Goal: Task Accomplishment & Management: Manage account settings

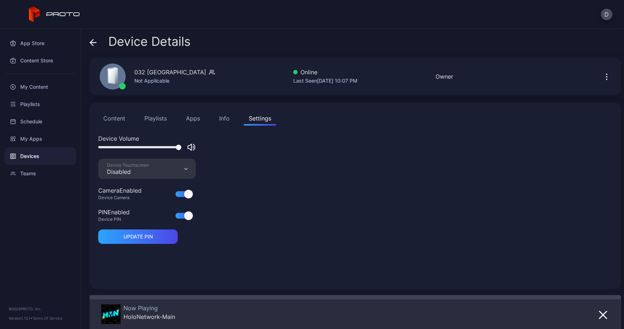
click at [90, 46] on icon at bounding box center [93, 42] width 7 height 7
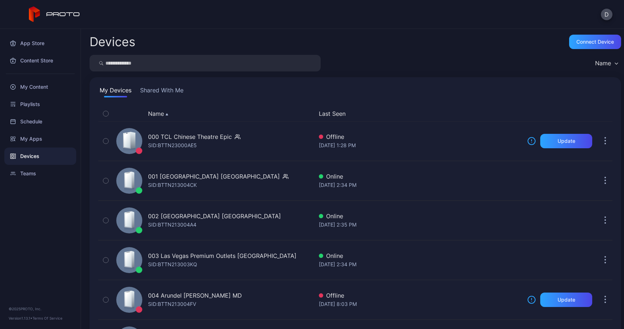
scroll to position [1302, 0]
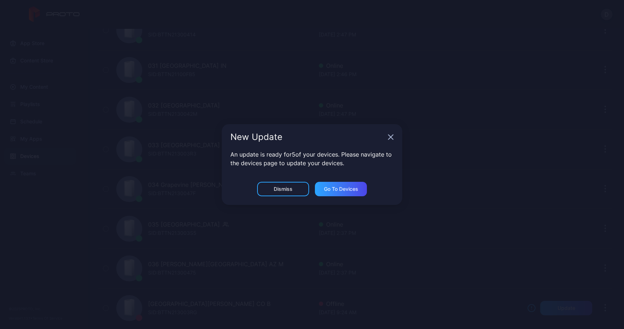
click at [394, 142] on div "New Update" at bounding box center [312, 137] width 180 height 26
click at [395, 140] on div "New Update" at bounding box center [312, 137] width 180 height 26
click at [387, 138] on div "New Update" at bounding box center [312, 137] width 180 height 26
click at [391, 138] on icon "button" at bounding box center [391, 137] width 6 height 6
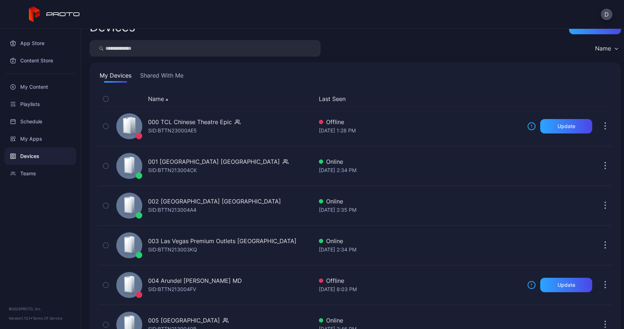
scroll to position [0, 0]
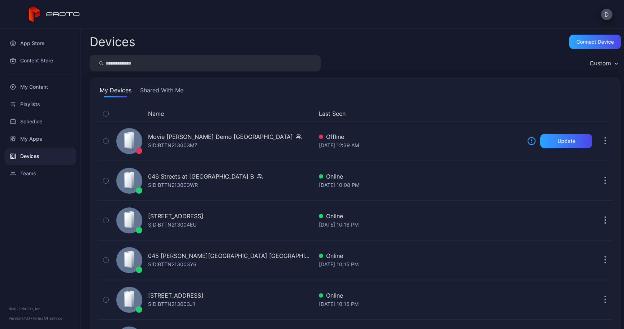
click at [159, 114] on button "Name" at bounding box center [156, 113] width 16 height 9
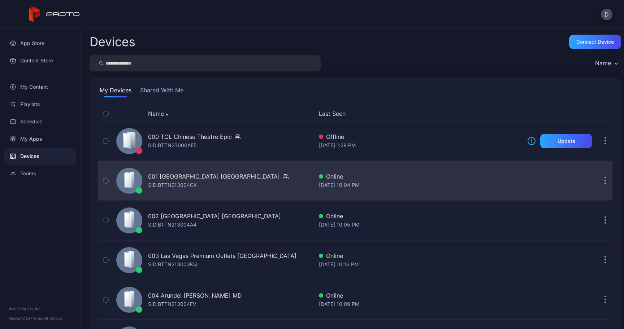
click at [598, 182] on button "button" at bounding box center [605, 181] width 14 height 14
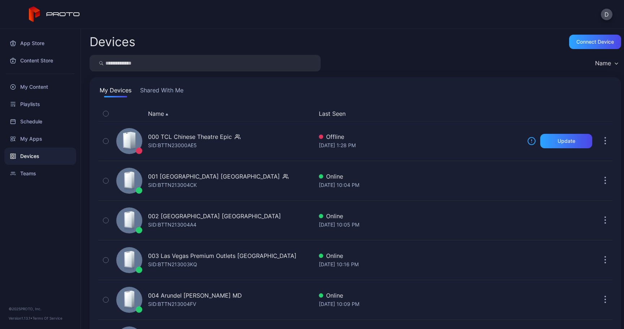
click at [442, 56] on div "Name" at bounding box center [355, 63] width 531 height 17
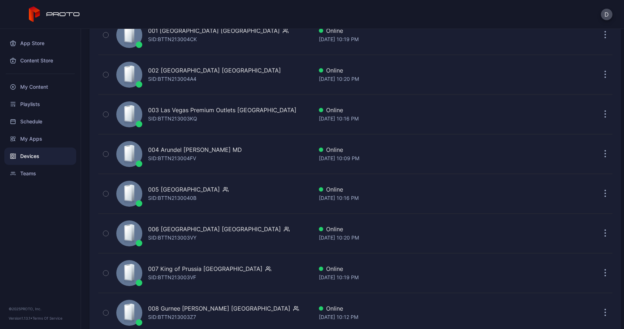
scroll to position [147, 0]
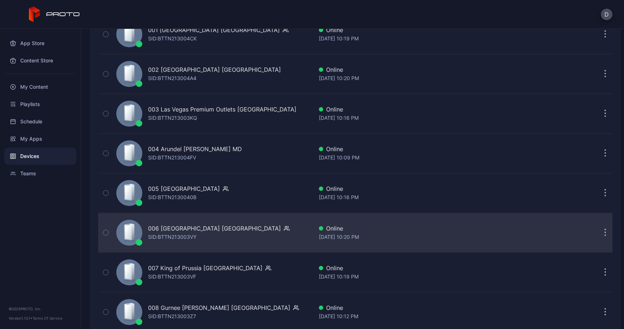
click at [175, 233] on div "SID: BTTN213003VY" at bounding box center [172, 237] width 48 height 9
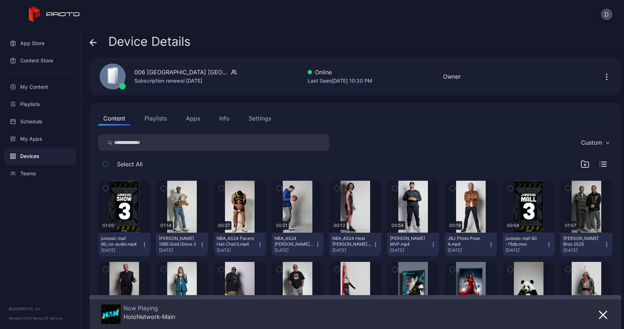
click at [188, 122] on button "Apps" at bounding box center [193, 118] width 24 height 14
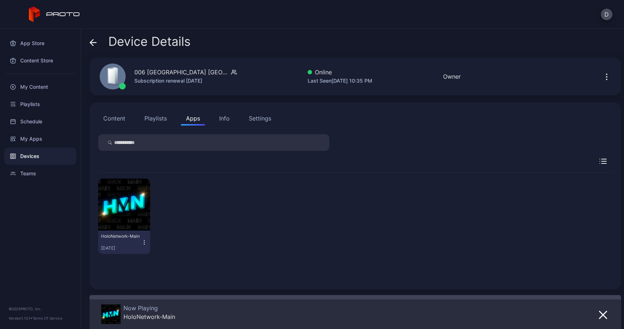
click at [96, 45] on icon at bounding box center [93, 42] width 7 height 7
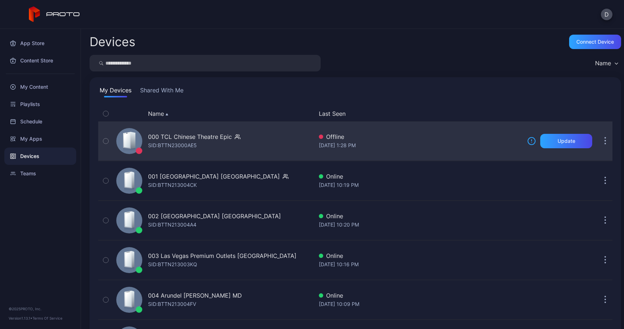
click at [194, 139] on div "000 TCL Chinese Theatre Epic" at bounding box center [190, 136] width 84 height 9
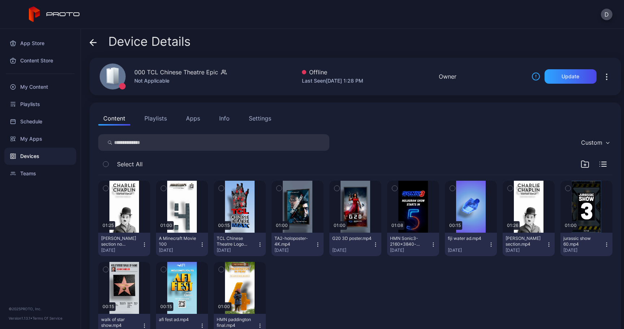
click at [228, 119] on div "Info" at bounding box center [224, 118] width 10 height 9
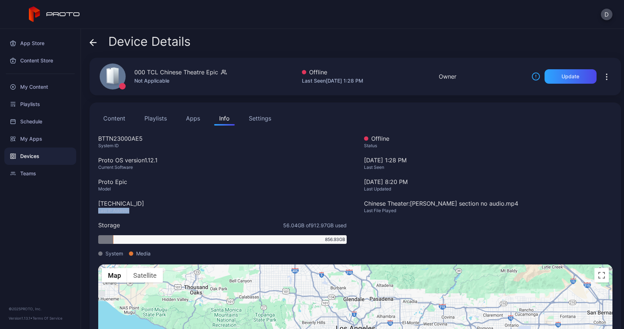
drag, startPoint x: 93, startPoint y: 209, endPoint x: 193, endPoint y: 210, distance: 100.0
click at [193, 210] on div "Content Playlists Apps Info Settings BTTN23000AE5 System ID Proto OS version 1.…" at bounding box center [355, 253] width 531 height 300
click at [90, 43] on icon at bounding box center [93, 42] width 7 height 7
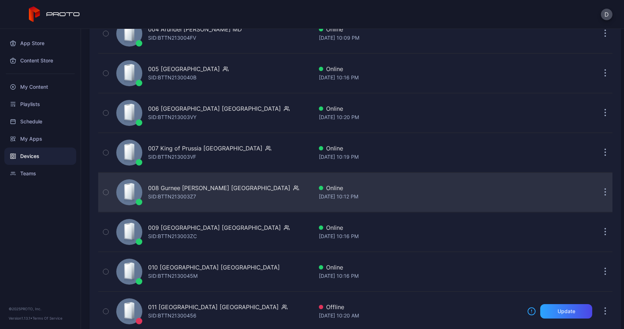
scroll to position [267, 0]
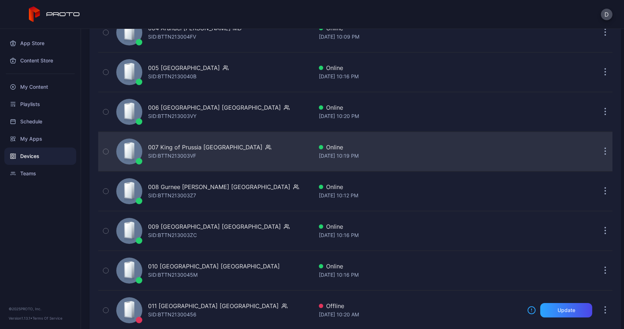
click at [200, 159] on div "007 King of Prussia PA SID: BTTN213003VF" at bounding box center [209, 151] width 123 height 17
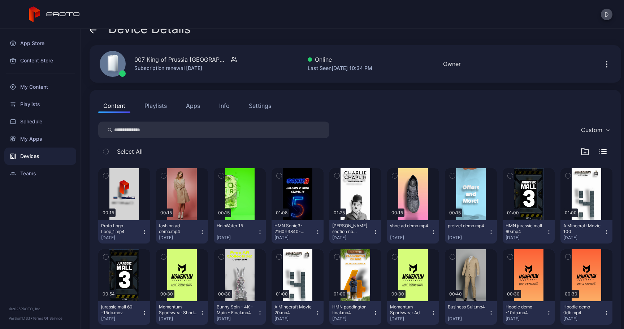
scroll to position [8, 0]
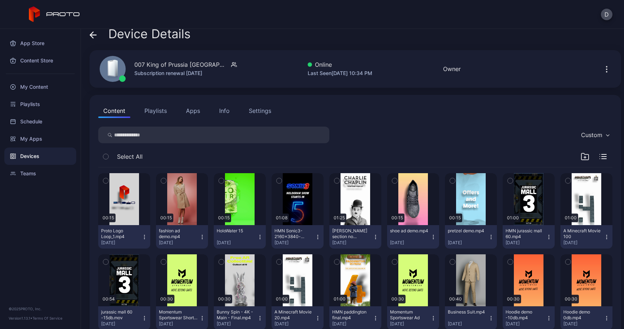
click at [195, 115] on button "Apps" at bounding box center [193, 111] width 24 height 14
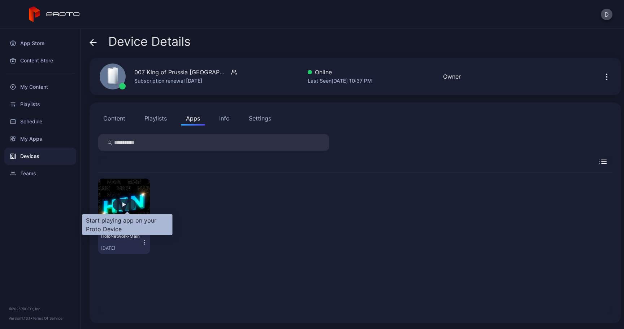
click at [125, 201] on div "button" at bounding box center [124, 205] width 23 height 12
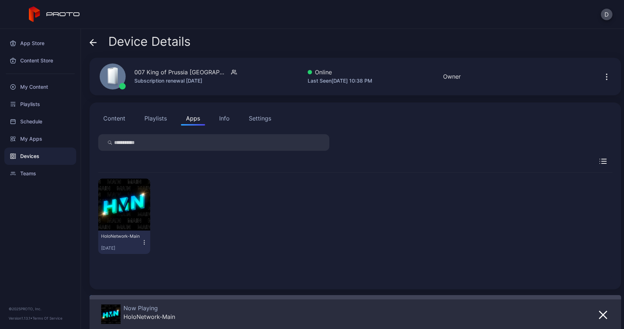
click at [100, 54] on div "Device Details 007 King of Prussia PA Subscription renewal Nov 26, 2025 Online …" at bounding box center [352, 179] width 543 height 300
click at [93, 42] on icon at bounding box center [93, 42] width 7 height 7
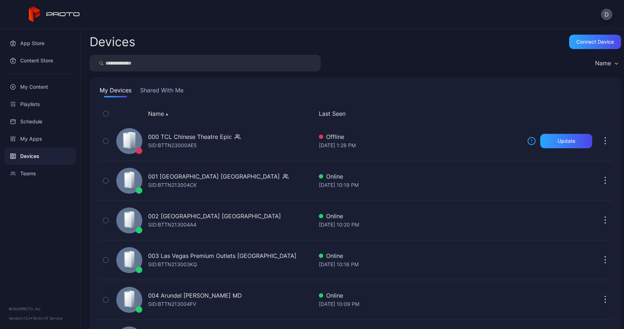
scroll to position [267, 0]
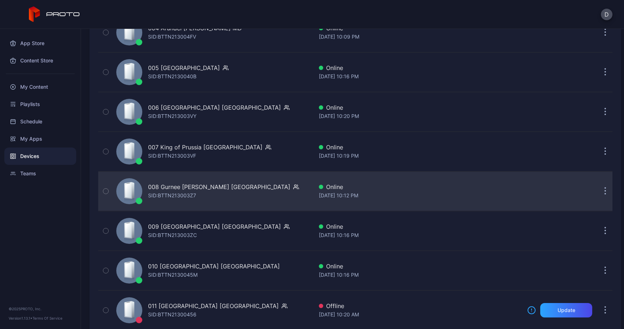
click at [178, 189] on div "008 Gurnee [PERSON_NAME] [GEOGRAPHIC_DATA]" at bounding box center [219, 187] width 142 height 9
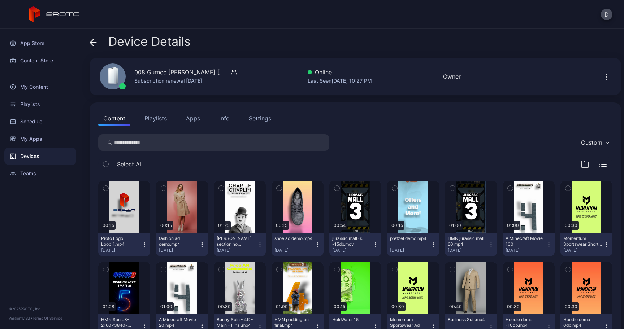
click at [192, 118] on button "Apps" at bounding box center [193, 118] width 24 height 14
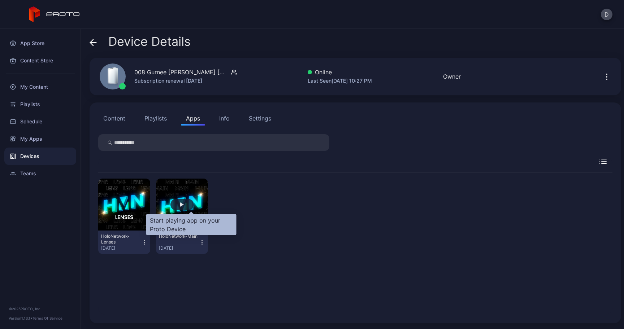
click at [184, 205] on div "button" at bounding box center [182, 204] width 4 height 4
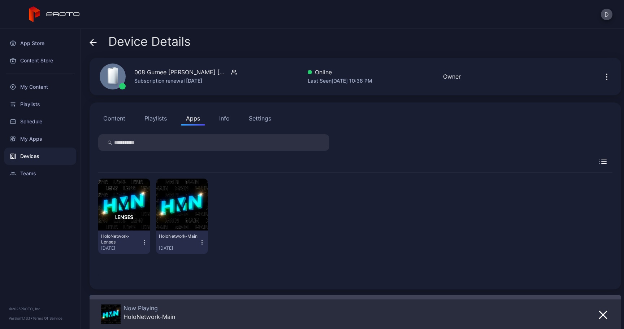
click at [96, 43] on icon at bounding box center [93, 43] width 6 height 0
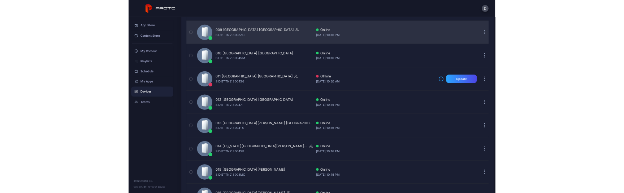
scroll to position [462, 0]
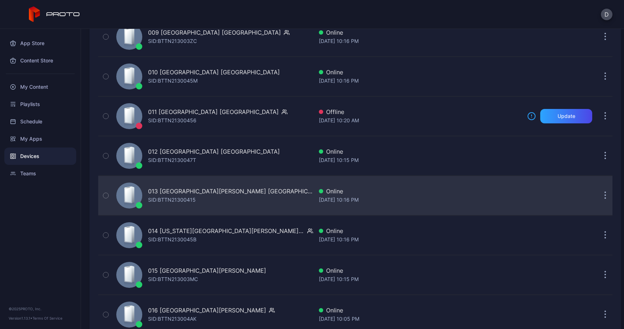
click at [170, 206] on div "013 Potomac Mills VA SID: BTTN21300415" at bounding box center [213, 196] width 200 height 36
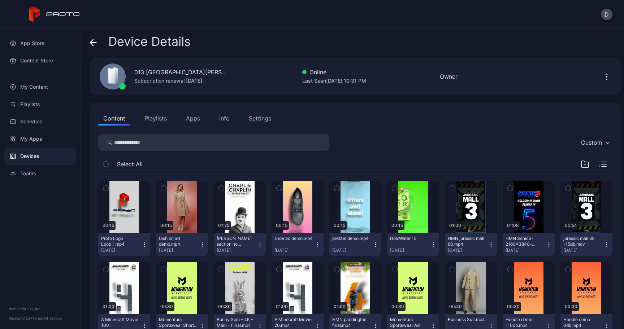
click at [200, 121] on button "Apps" at bounding box center [193, 118] width 24 height 14
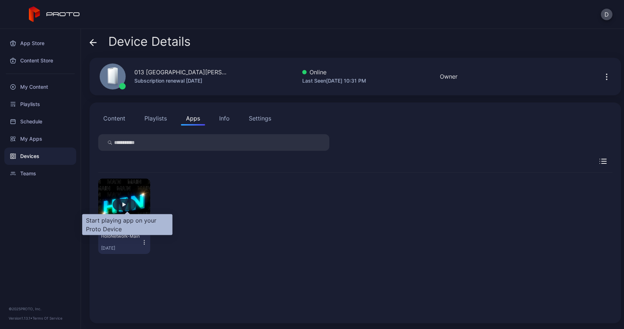
click at [126, 204] on div "button" at bounding box center [124, 204] width 4 height 4
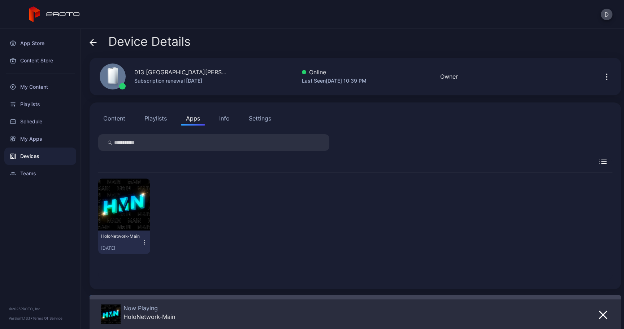
click at [596, 309] on div at bounding box center [602, 315] width 13 height 20
click at [599, 313] on icon "button" at bounding box center [602, 314] width 7 height 7
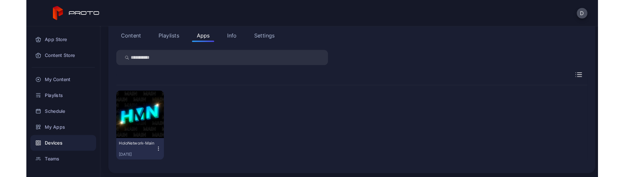
scroll to position [81, 0]
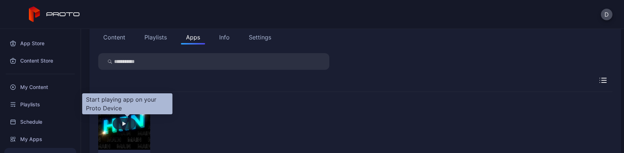
click at [126, 122] on div "button" at bounding box center [124, 123] width 4 height 4
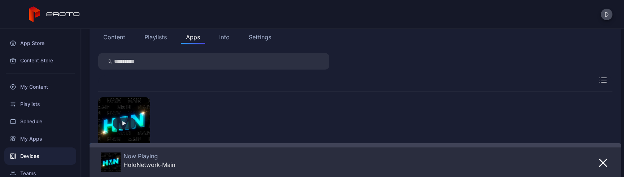
scroll to position [131, 0]
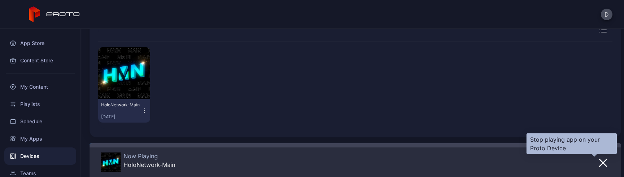
click at [599, 161] on icon "button" at bounding box center [602, 163] width 7 height 7
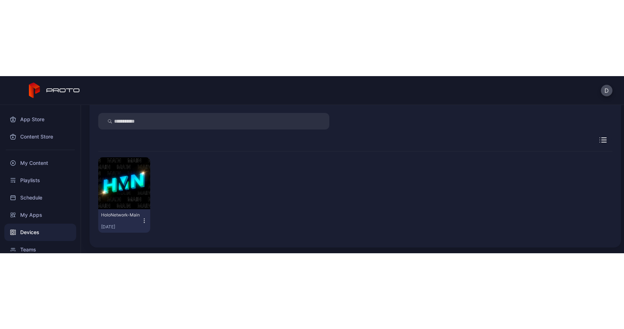
scroll to position [0, 0]
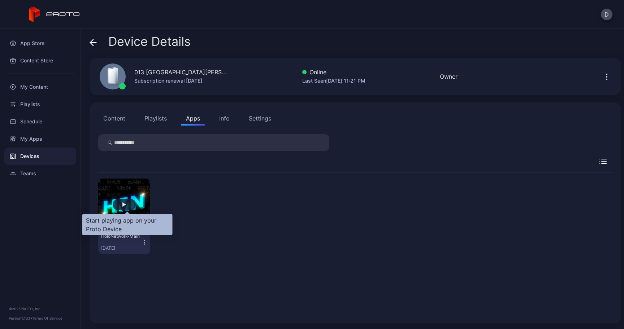
click at [123, 206] on div "button" at bounding box center [124, 205] width 23 height 12
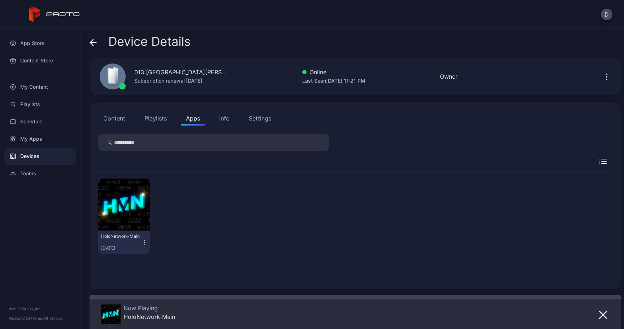
click at [95, 43] on icon at bounding box center [93, 42] width 7 height 7
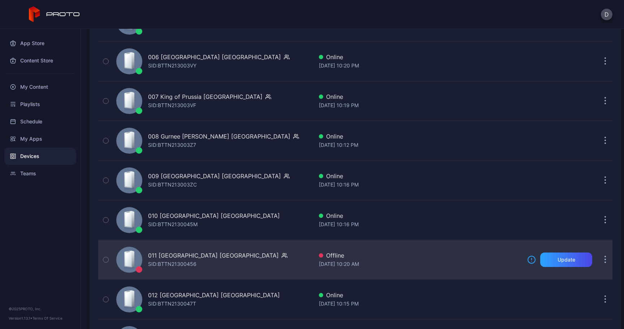
scroll to position [304, 0]
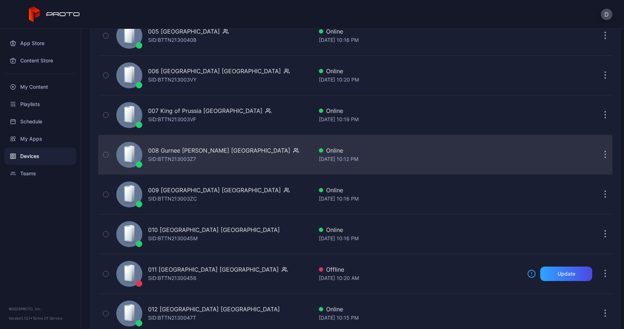
click at [170, 153] on div "008 Gurnee [PERSON_NAME] [GEOGRAPHIC_DATA]" at bounding box center [219, 150] width 142 height 9
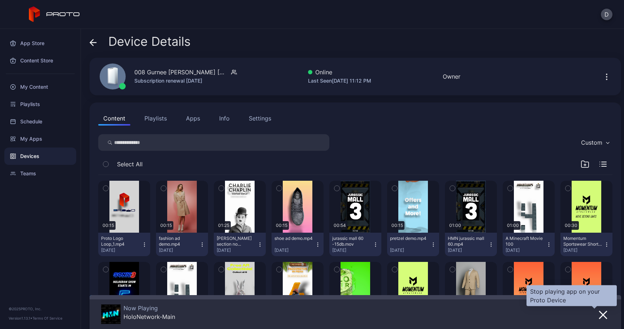
click at [598, 312] on icon "button" at bounding box center [602, 315] width 9 height 9
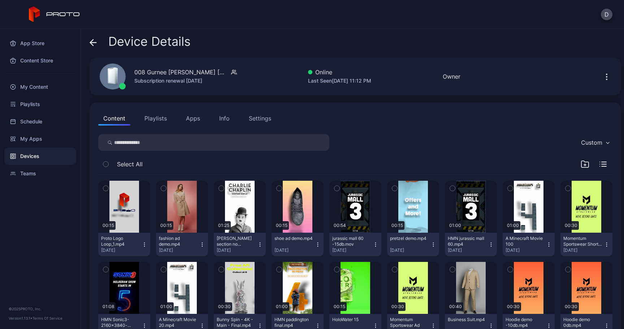
click at [195, 121] on button "Apps" at bounding box center [193, 118] width 24 height 14
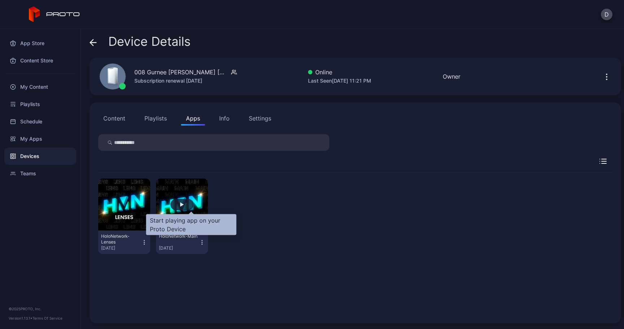
click at [189, 203] on div "button" at bounding box center [181, 205] width 23 height 12
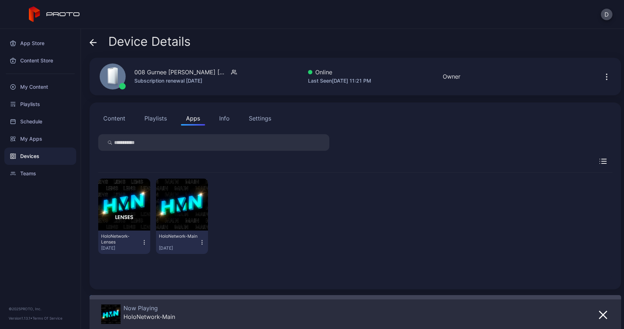
click at [216, 126] on div "Content Playlists Apps Info Settings HoloNetwork-Lenses Sep 8, 2025 HoloNetwork…" at bounding box center [355, 196] width 531 height 187
click at [222, 120] on div "Info" at bounding box center [224, 118] width 10 height 9
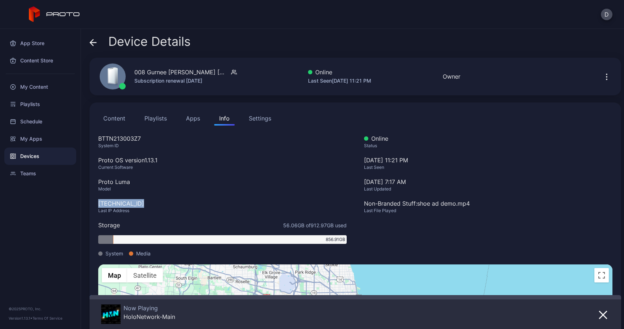
drag, startPoint x: 145, startPoint y: 205, endPoint x: 98, endPoint y: 205, distance: 47.3
click at [98, 205] on div "108.147.92.139" at bounding box center [222, 203] width 248 height 9
copy div "108.147.92.139"
click at [188, 118] on button "Apps" at bounding box center [193, 118] width 24 height 14
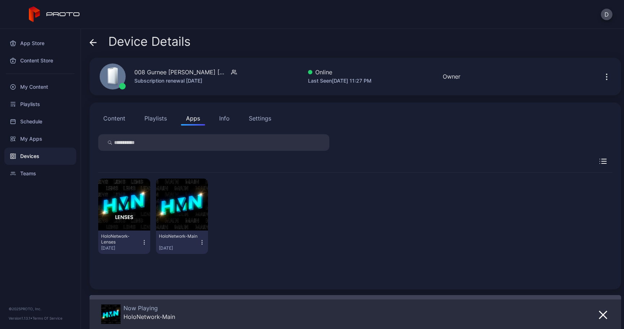
click at [223, 116] on div "Info" at bounding box center [224, 118] width 10 height 9
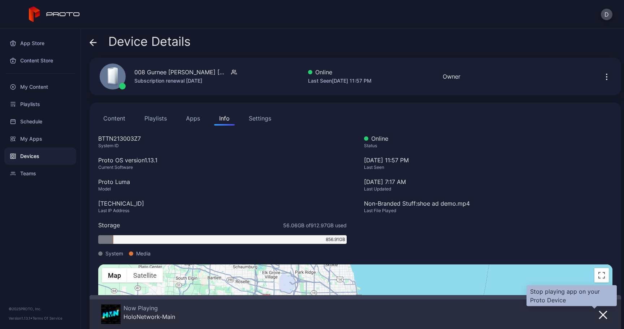
click at [598, 313] on icon "button" at bounding box center [602, 315] width 9 height 9
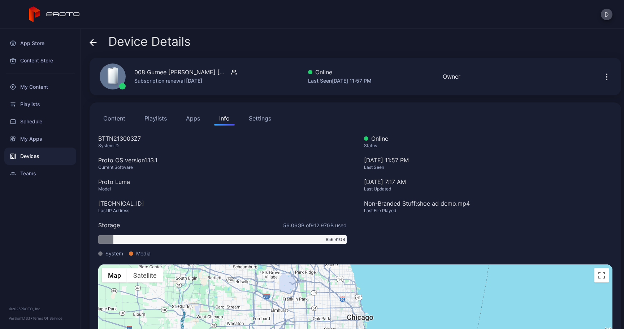
click at [196, 118] on button "Apps" at bounding box center [193, 118] width 24 height 14
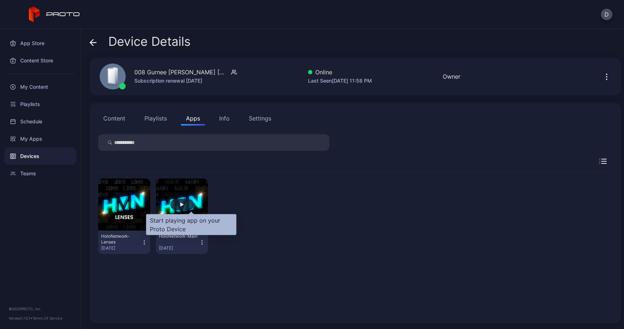
click at [189, 203] on div "button" at bounding box center [181, 205] width 23 height 12
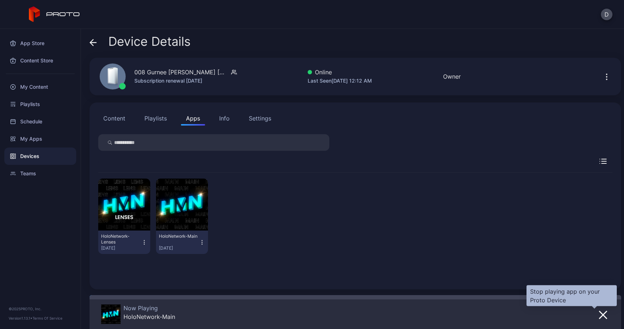
click at [598, 316] on icon "button" at bounding box center [602, 315] width 9 height 9
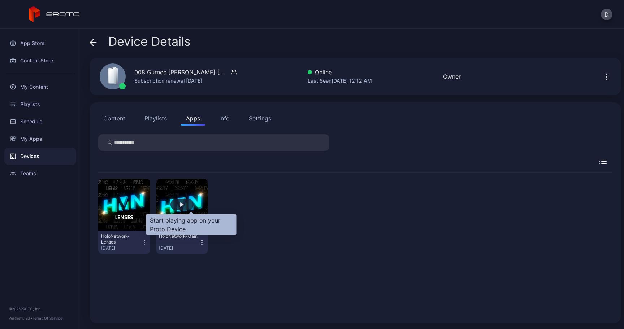
click at [188, 206] on div "button" at bounding box center [181, 205] width 23 height 12
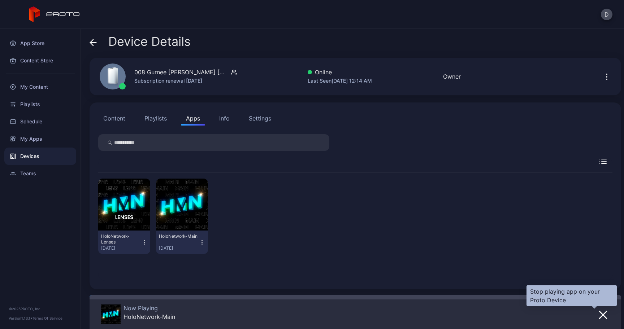
click at [596, 311] on button "button" at bounding box center [602, 315] width 13 height 10
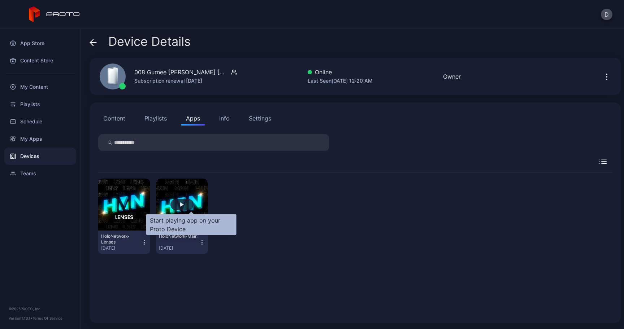
click at [184, 205] on div "button" at bounding box center [182, 204] width 4 height 4
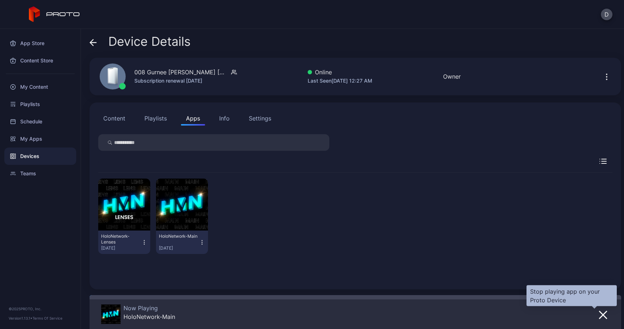
click at [598, 311] on icon "button" at bounding box center [602, 315] width 9 height 9
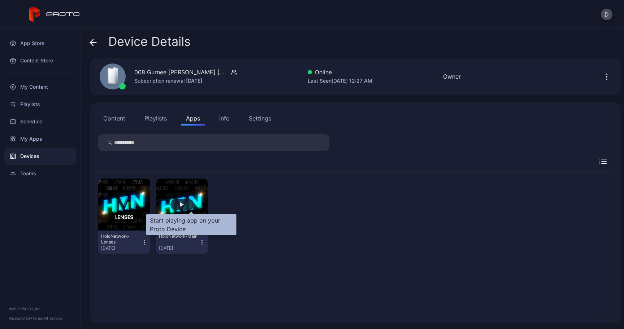
click at [193, 208] on div "button" at bounding box center [181, 205] width 23 height 12
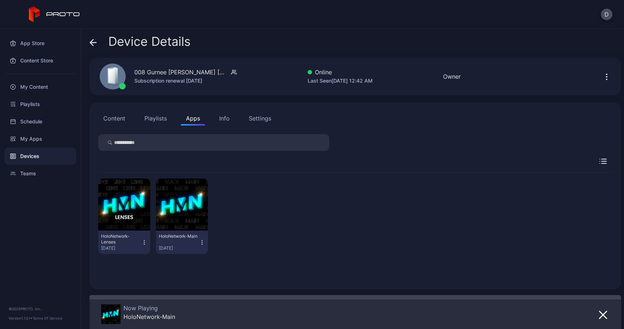
click at [601, 312] on div "Now Playing HoloNetwork-Main" at bounding box center [355, 312] width 531 height 34
click at [598, 314] on icon "button" at bounding box center [602, 315] width 9 height 9
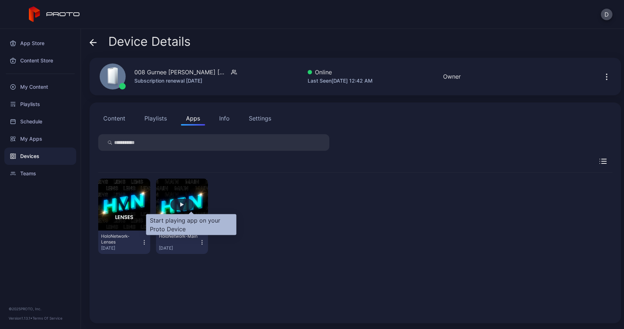
click at [192, 200] on div "button" at bounding box center [181, 205] width 23 height 12
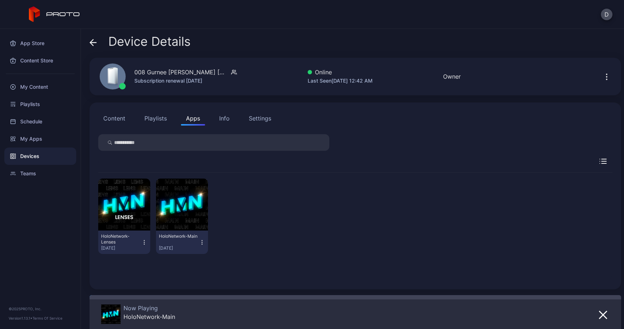
click at [222, 119] on div "Info" at bounding box center [224, 118] width 10 height 9
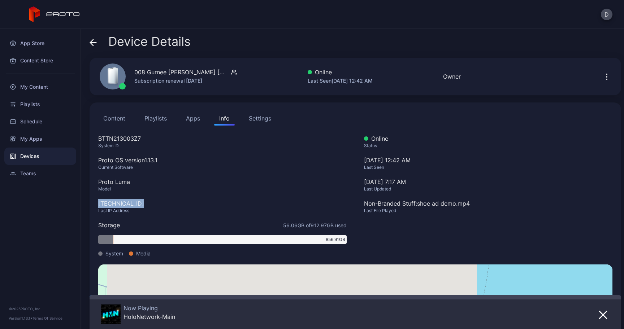
drag, startPoint x: 145, startPoint y: 203, endPoint x: 97, endPoint y: 203, distance: 47.6
click at [97, 203] on div "Content Playlists Apps Info Settings BTTN213003Z7 System ID Proto OS version 1.…" at bounding box center [355, 253] width 531 height 300
copy div "108.147.92.139"
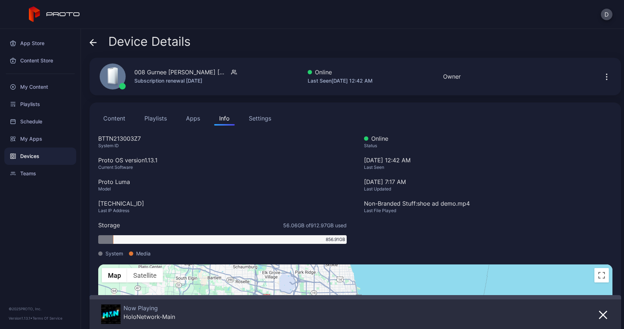
click at [92, 44] on icon at bounding box center [93, 42] width 7 height 7
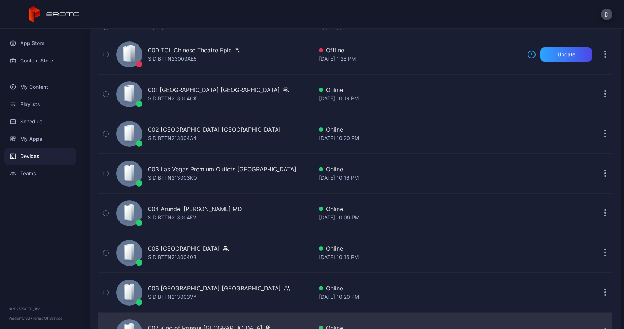
scroll to position [85, 0]
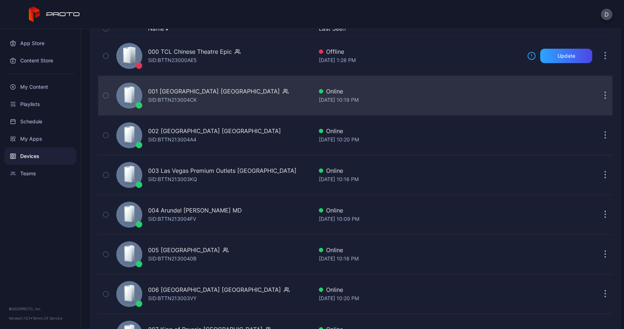
click at [204, 104] on div "001 Del Amo Fashion Center CA SID: BTTN213004CK" at bounding box center [213, 96] width 200 height 36
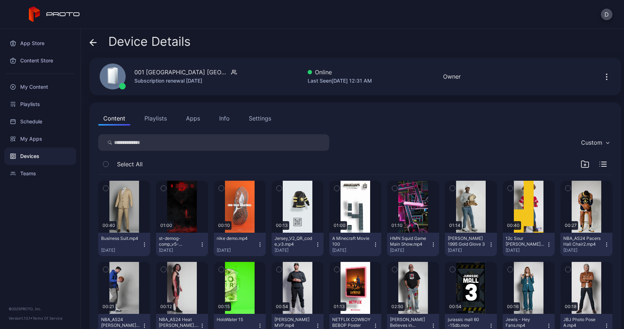
click at [191, 115] on button "Apps" at bounding box center [193, 118] width 24 height 14
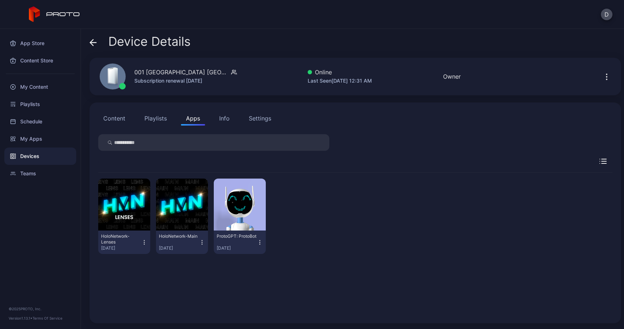
click at [93, 44] on icon at bounding box center [93, 42] width 7 height 7
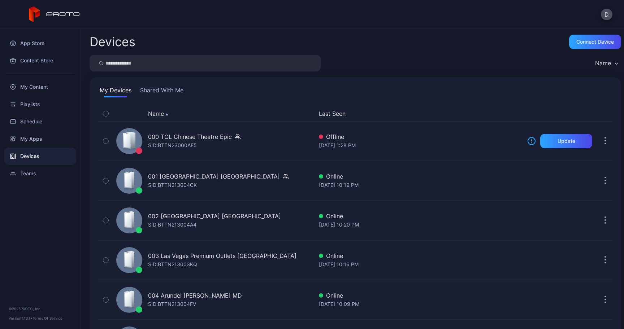
scroll to position [85, 0]
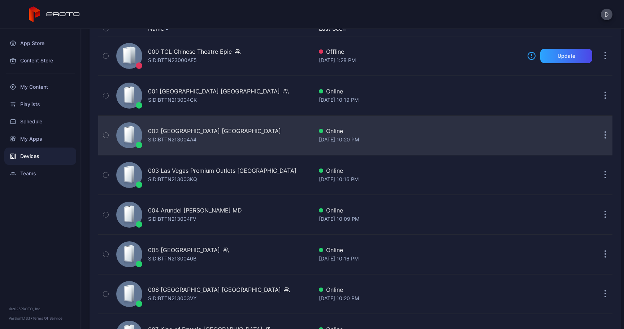
click at [199, 131] on div "002 [GEOGRAPHIC_DATA] [GEOGRAPHIC_DATA]" at bounding box center [214, 131] width 133 height 9
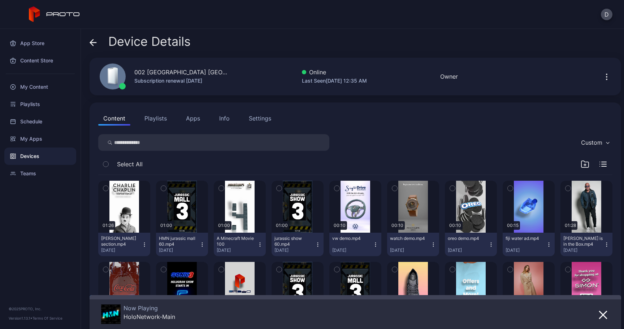
click at [241, 121] on div "Content Playlists Apps Info Settings" at bounding box center [355, 118] width 514 height 14
click at [230, 121] on button "Info" at bounding box center [224, 118] width 21 height 14
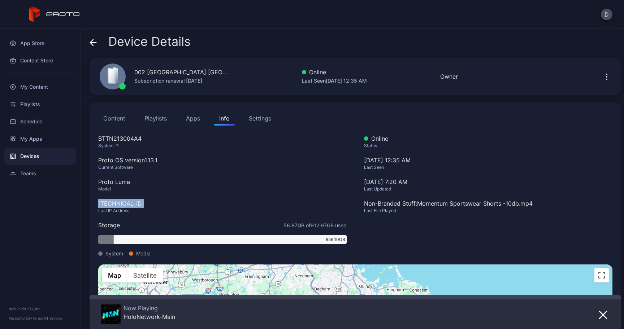
drag, startPoint x: 142, startPoint y: 205, endPoint x: 95, endPoint y: 205, distance: 46.9
click at [95, 205] on div "Content Playlists Apps Info Settings BTTN213004A4 System ID Proto OS version 1.…" at bounding box center [355, 253] width 531 height 300
copy div "64.218.148.122"
click at [599, 314] on icon "button" at bounding box center [602, 314] width 7 height 7
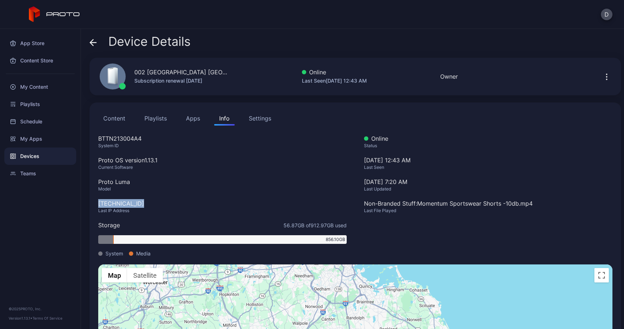
click at [190, 117] on button "Apps" at bounding box center [193, 118] width 24 height 14
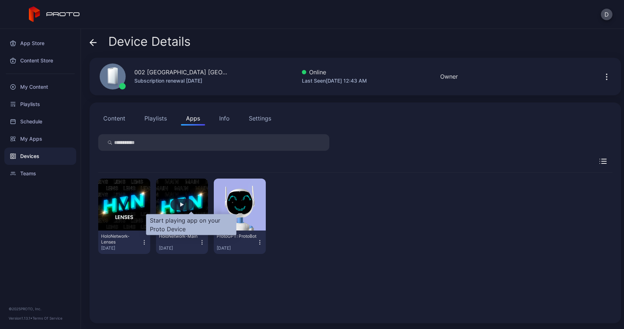
click at [189, 205] on div "button" at bounding box center [181, 205] width 23 height 12
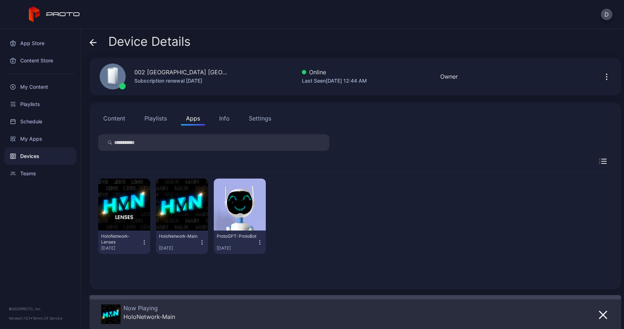
click at [92, 44] on icon at bounding box center [93, 42] width 7 height 7
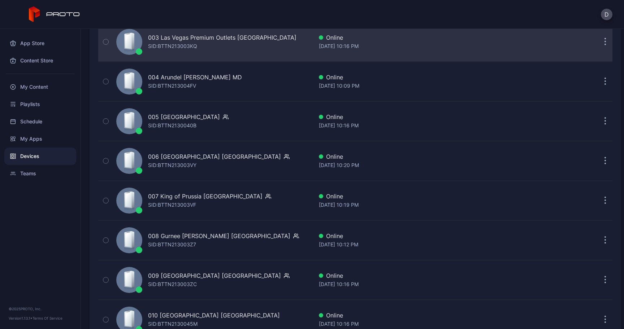
scroll to position [219, 0]
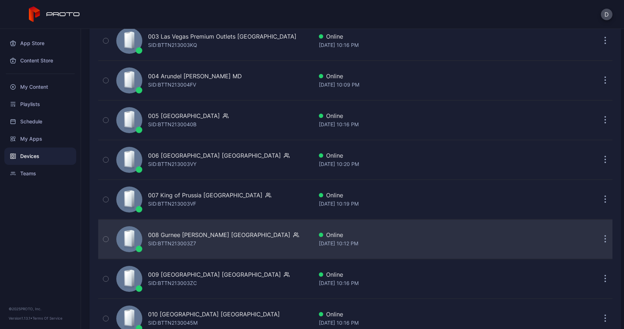
click at [198, 235] on div "008 Gurnee [PERSON_NAME] [GEOGRAPHIC_DATA]" at bounding box center [219, 235] width 142 height 9
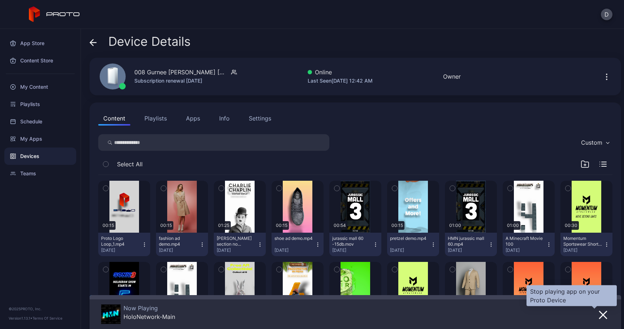
click at [599, 316] on icon "button" at bounding box center [602, 314] width 7 height 7
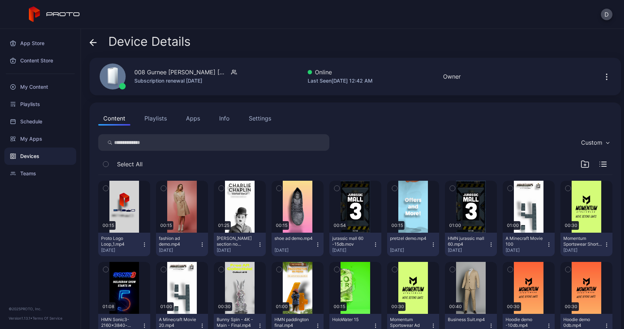
click at [201, 119] on button "Apps" at bounding box center [193, 118] width 24 height 14
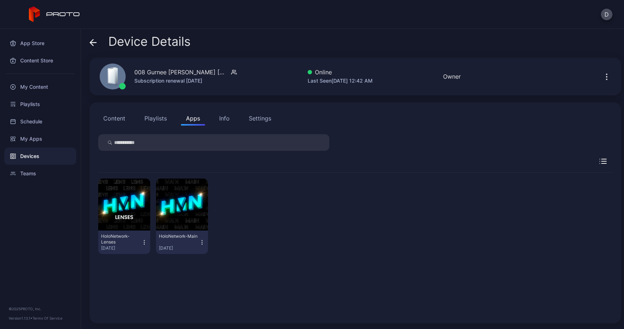
click at [205, 245] on icon "button" at bounding box center [202, 242] width 6 height 7
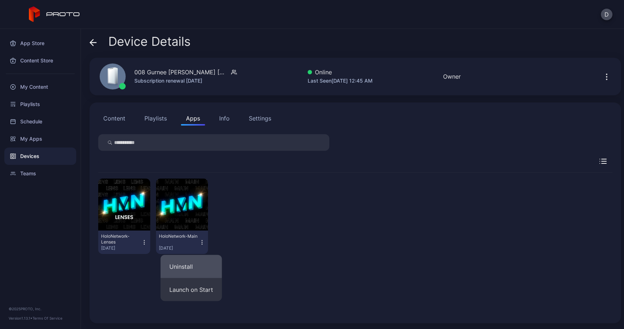
click at [190, 267] on button "Uninstall" at bounding box center [191, 266] width 61 height 23
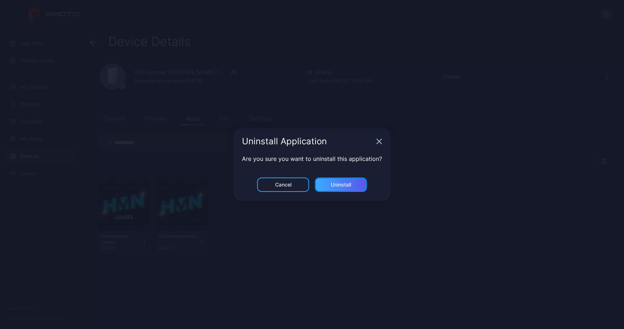
click at [335, 187] on div "Uninstall" at bounding box center [341, 185] width 20 height 6
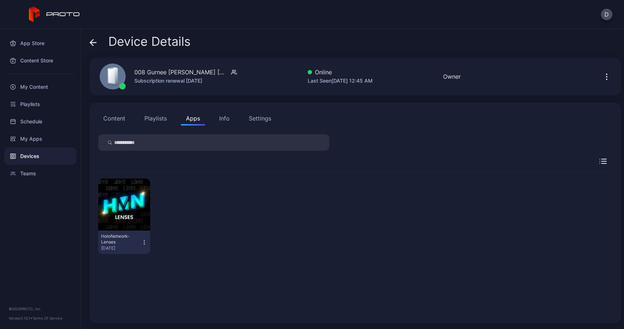
click at [599, 162] on icon "button" at bounding box center [602, 161] width 7 height 5
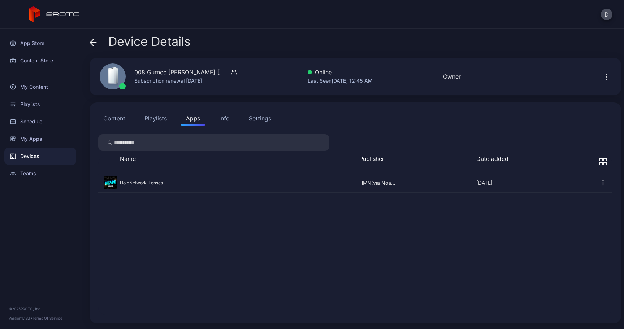
click at [603, 162] on icon "button" at bounding box center [604, 163] width 3 height 3
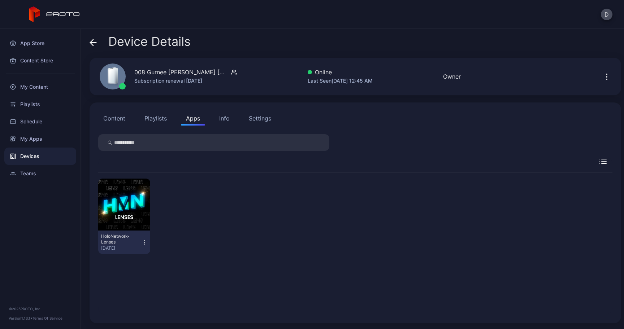
click at [135, 140] on input "search" at bounding box center [213, 142] width 231 height 17
type input "****"
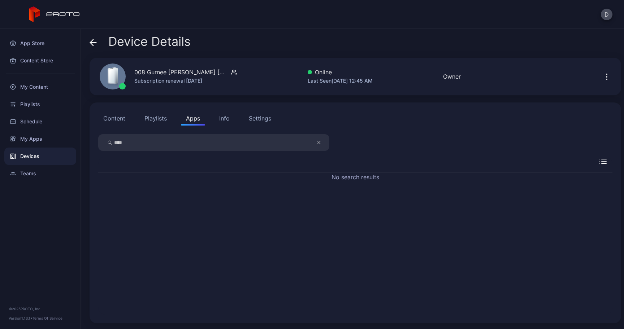
click at [223, 125] on button "Info" at bounding box center [224, 118] width 21 height 14
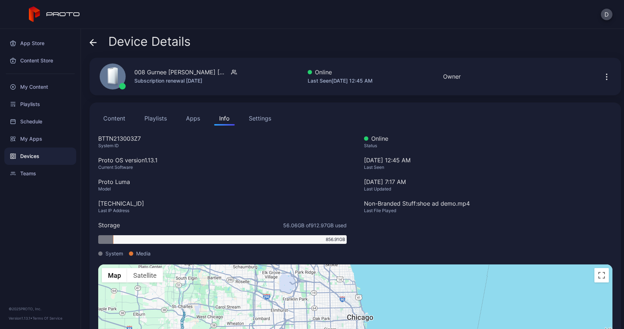
click at [154, 122] on button "Playlists" at bounding box center [155, 118] width 32 height 14
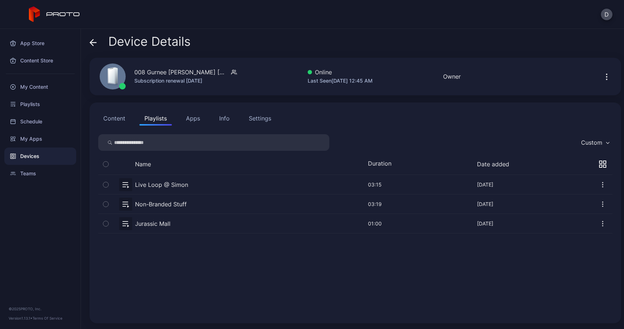
click at [114, 119] on button "Content" at bounding box center [114, 118] width 32 height 14
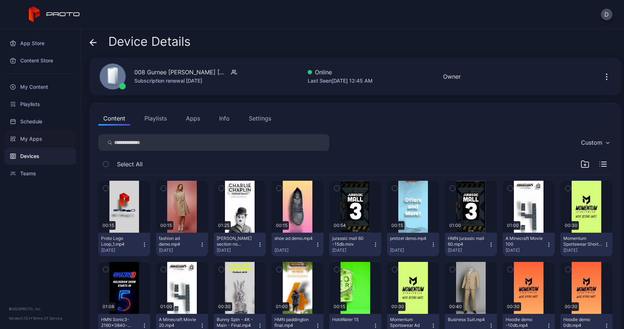
click at [50, 136] on div "My Apps" at bounding box center [40, 138] width 72 height 17
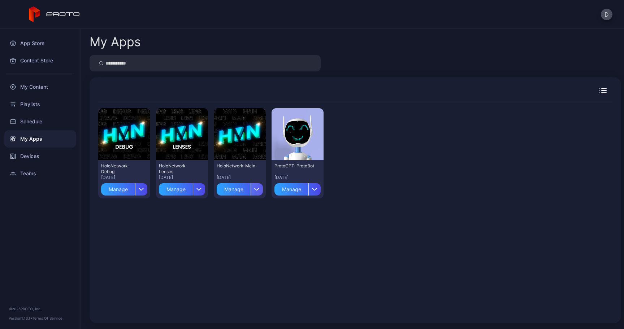
click at [260, 188] on icon "button" at bounding box center [256, 189] width 5 height 3
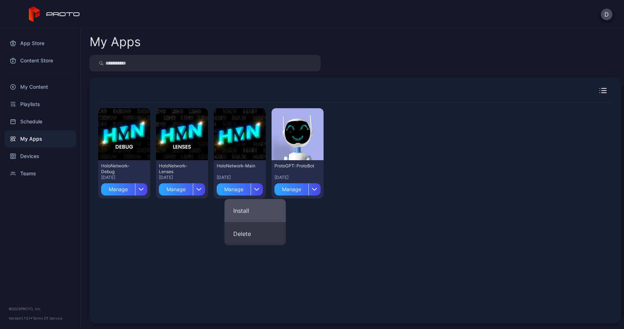
click at [256, 207] on button "Install" at bounding box center [254, 210] width 61 height 23
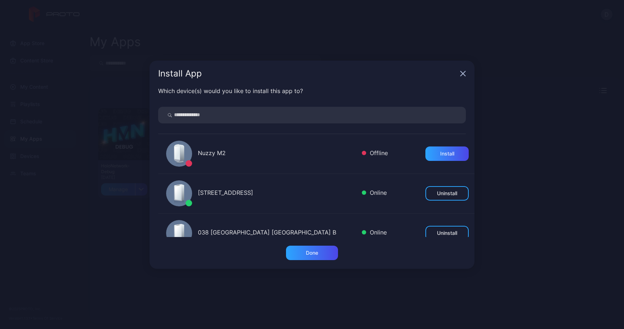
click at [247, 116] on input "search" at bounding box center [312, 115] width 308 height 17
click at [238, 149] on div "Nuzzy M2" at bounding box center [277, 154] width 158 height 10
click at [239, 113] on input "search" at bounding box center [312, 115] width 308 height 17
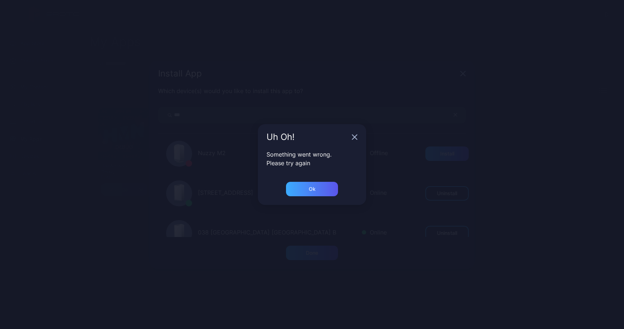
type input "***"
click at [316, 185] on div "Ok" at bounding box center [312, 189] width 52 height 14
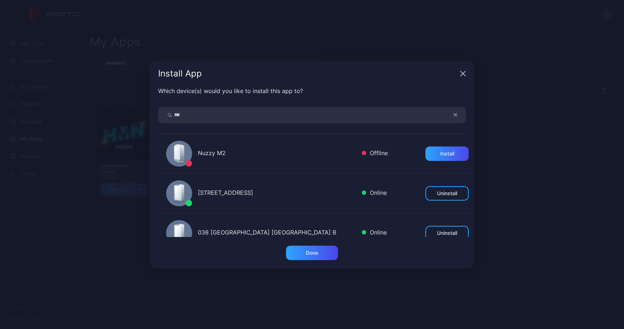
click at [218, 120] on input "***" at bounding box center [312, 115] width 308 height 17
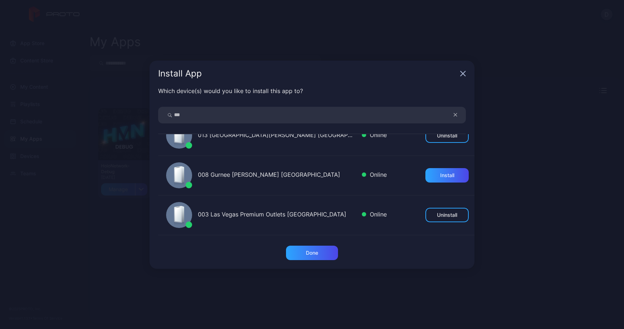
scroll to position [932, 0]
click at [440, 177] on div "Install" at bounding box center [447, 175] width 14 height 6
click at [316, 254] on div "Done" at bounding box center [312, 253] width 12 height 6
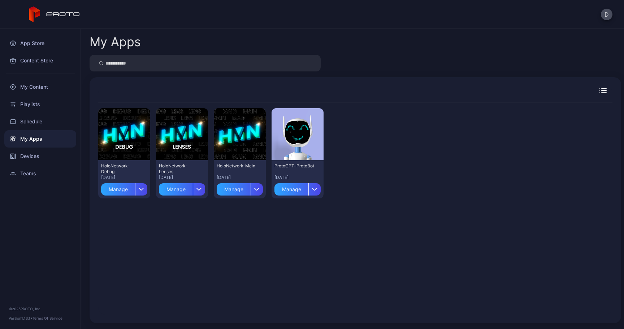
click at [38, 135] on div "My Apps" at bounding box center [40, 138] width 72 height 17
click at [40, 152] on div "Devices" at bounding box center [40, 156] width 72 height 17
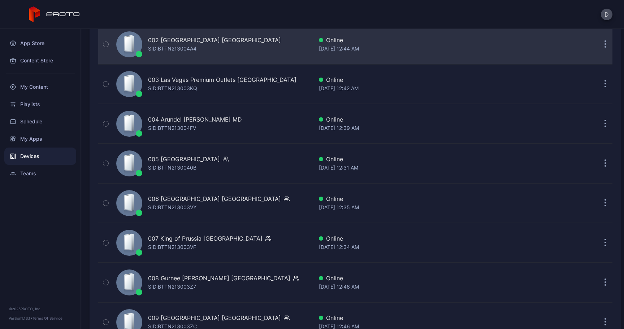
scroll to position [179, 0]
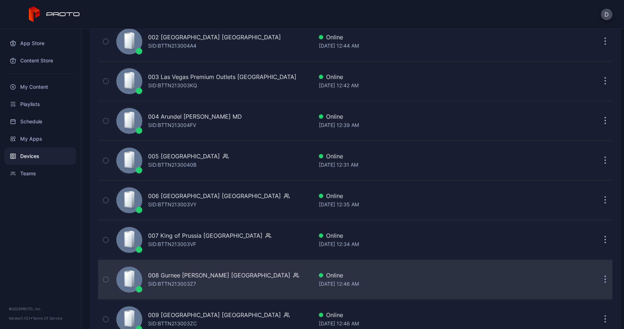
click at [182, 275] on div "008 Gurnee [PERSON_NAME] [GEOGRAPHIC_DATA]" at bounding box center [219, 275] width 142 height 9
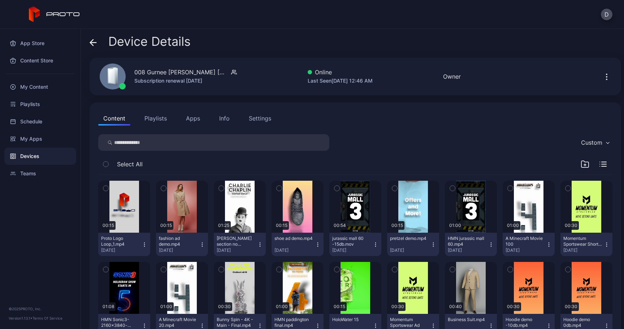
click at [191, 119] on button "Apps" at bounding box center [193, 118] width 24 height 14
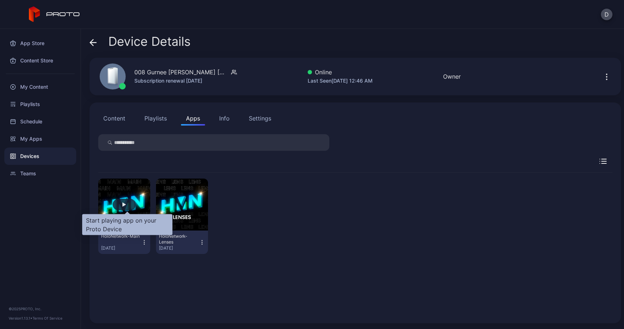
click at [126, 204] on div "button" at bounding box center [124, 204] width 4 height 4
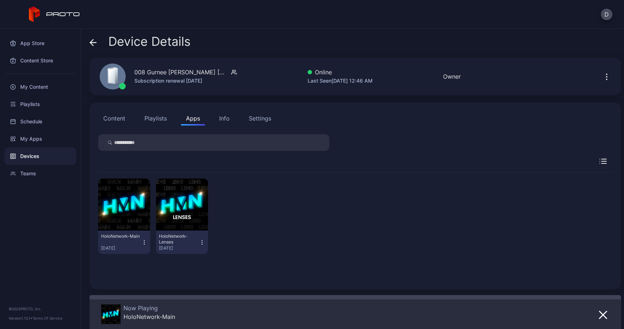
click at [219, 122] on div "Info" at bounding box center [224, 118] width 10 height 9
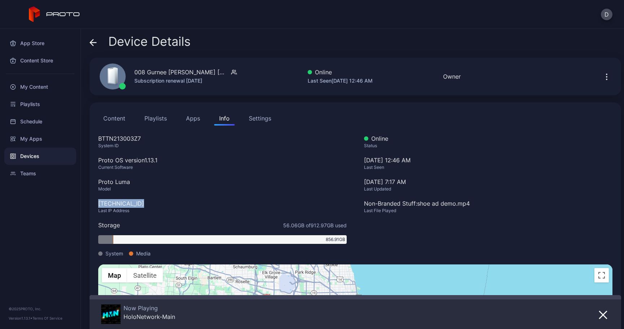
drag, startPoint x: 144, startPoint y: 203, endPoint x: 95, endPoint y: 203, distance: 48.4
click at [95, 203] on div "Content Playlists Apps Info Settings BTTN213003Z7 System ID Proto OS version 1.…" at bounding box center [355, 253] width 531 height 300
copy div "108.147.92.139"
click at [252, 121] on div "Settings" at bounding box center [260, 118] width 22 height 9
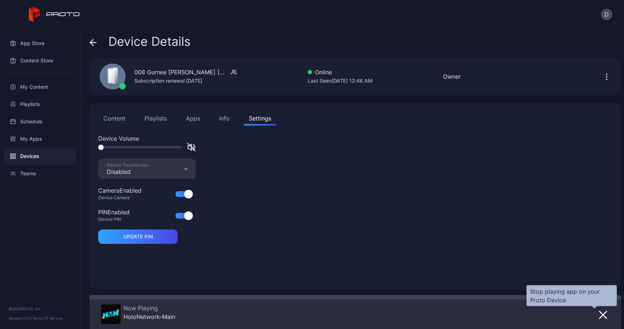
click at [599, 313] on icon "button" at bounding box center [602, 314] width 7 height 7
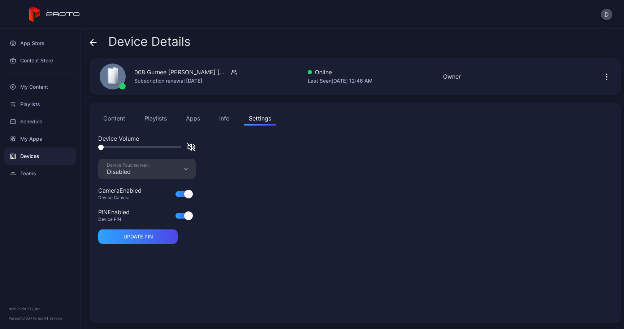
click at [189, 117] on button "Apps" at bounding box center [193, 118] width 24 height 14
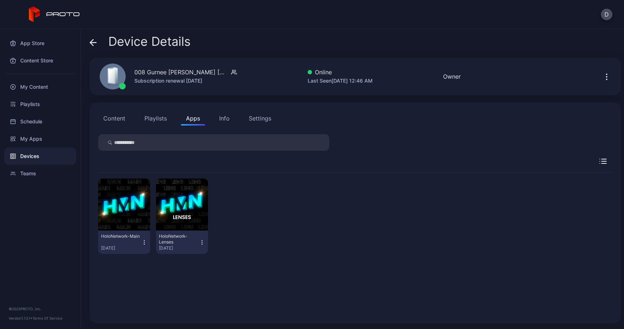
click at [217, 119] on button "Info" at bounding box center [224, 118] width 21 height 14
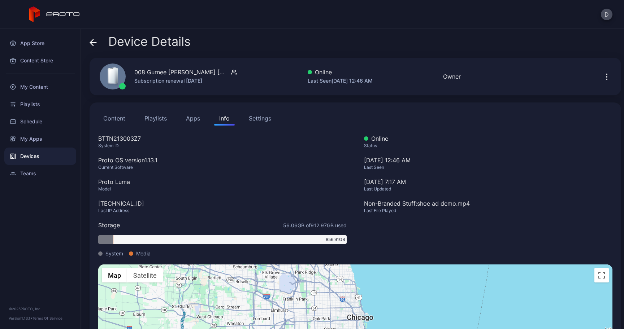
click at [182, 121] on button "Apps" at bounding box center [193, 118] width 24 height 14
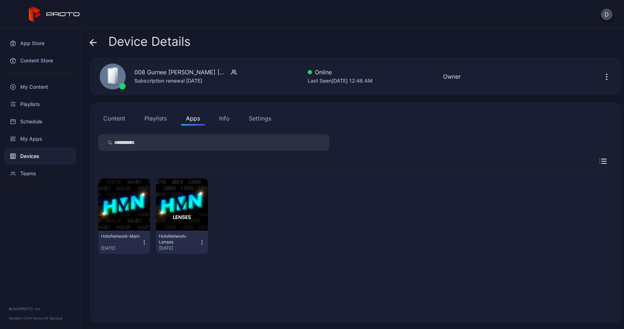
click at [153, 119] on button "Playlists" at bounding box center [155, 118] width 32 height 14
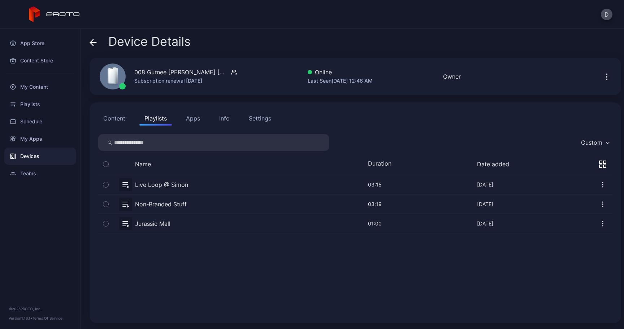
click at [116, 119] on button "Content" at bounding box center [114, 118] width 32 height 14
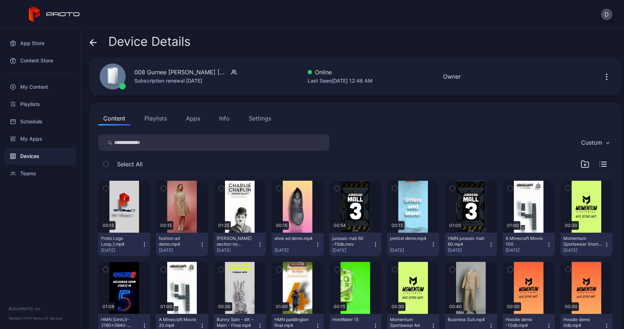
click at [156, 121] on button "Playlists" at bounding box center [155, 118] width 32 height 14
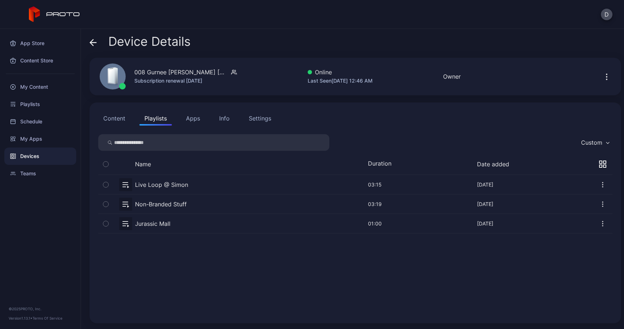
click at [192, 123] on button "Apps" at bounding box center [193, 118] width 24 height 14
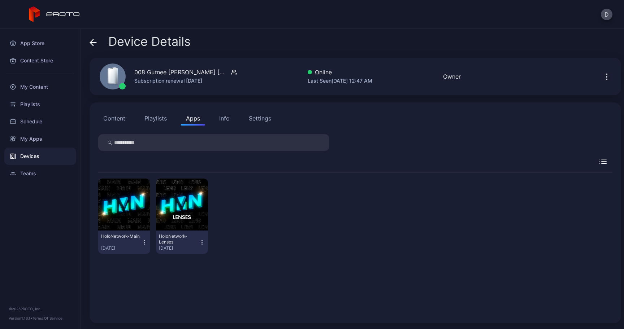
click at [147, 242] on icon "button" at bounding box center [144, 242] width 6 height 7
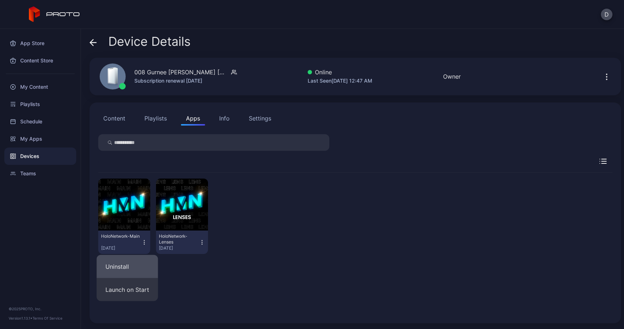
click at [134, 263] on button "Uninstall" at bounding box center [127, 266] width 61 height 23
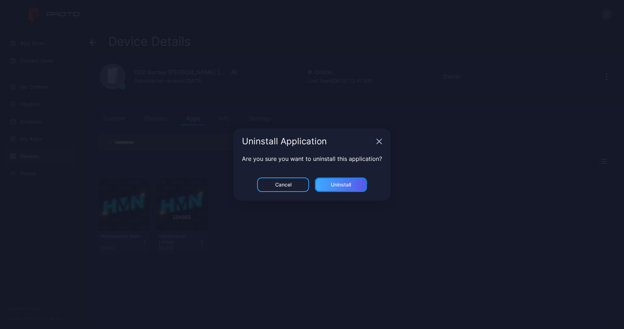
click at [339, 180] on div "Uninstall" at bounding box center [341, 185] width 52 height 14
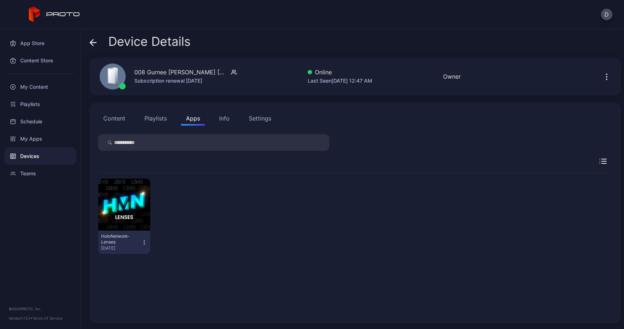
click at [602, 75] on icon "button" at bounding box center [606, 77] width 9 height 9
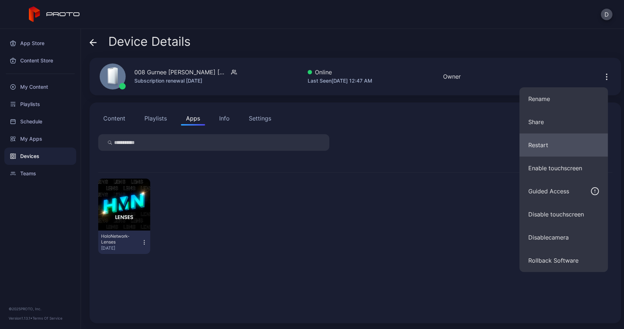
click at [574, 137] on button "Restart" at bounding box center [563, 145] width 88 height 23
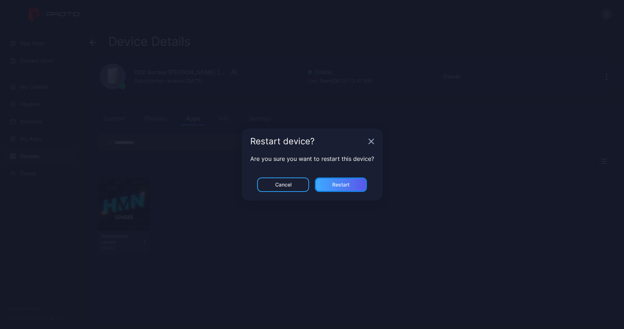
click at [343, 187] on div "Restart" at bounding box center [340, 185] width 17 height 6
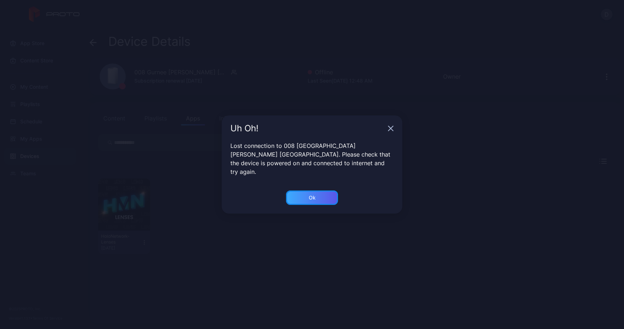
click at [311, 191] on div "Ok" at bounding box center [312, 198] width 52 height 14
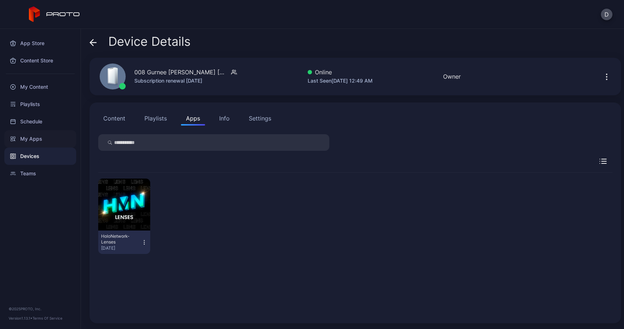
click at [57, 137] on div "My Apps" at bounding box center [40, 138] width 72 height 17
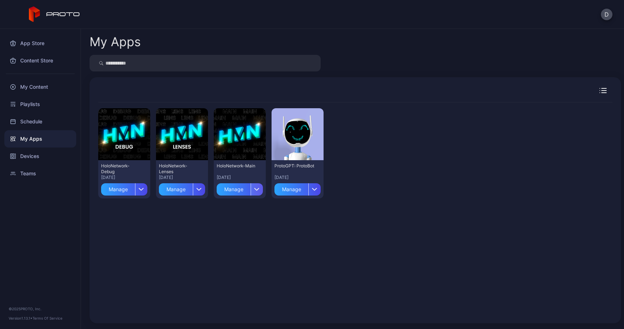
click at [263, 193] on div "button" at bounding box center [256, 189] width 12 height 12
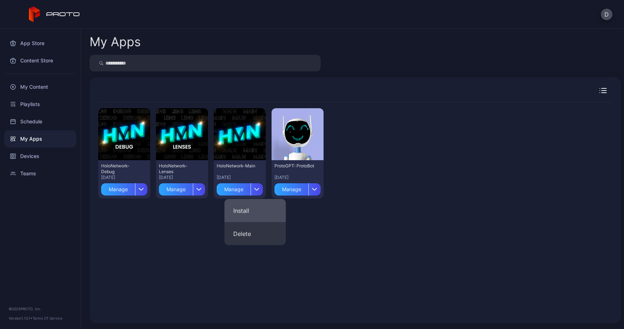
click at [266, 208] on button "Install" at bounding box center [254, 210] width 61 height 23
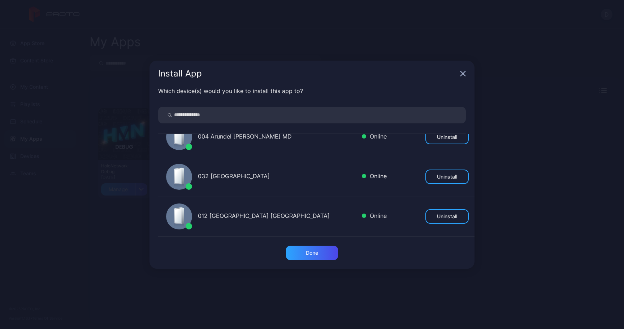
scroll to position [772, 0]
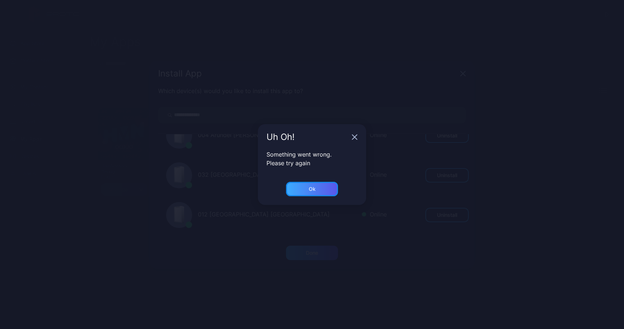
click at [327, 189] on div "Ok" at bounding box center [312, 189] width 52 height 14
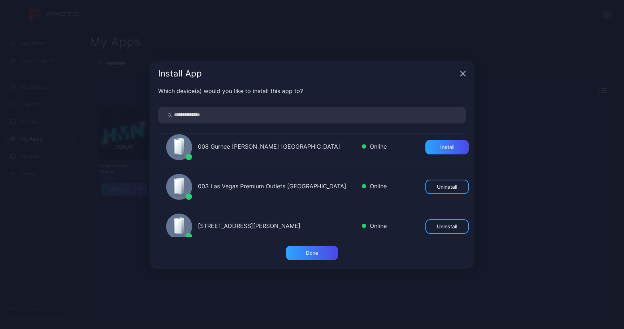
scroll to position [962, 0]
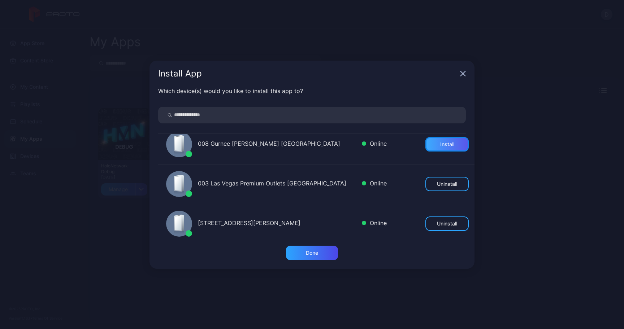
click at [426, 150] on div "Install" at bounding box center [446, 144] width 43 height 14
click at [318, 250] on div "Done" at bounding box center [312, 253] width 52 height 14
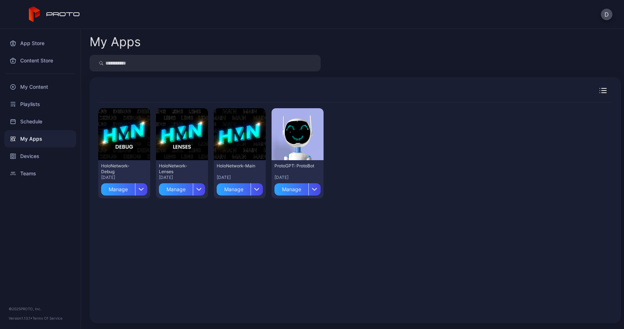
click at [268, 229] on div "Preview HoloNetwork-Debug Aug 14, 2025 Manage Preview HoloNetwork-Lenses Jul 11…" at bounding box center [355, 209] width 514 height 212
click at [273, 84] on div "Preview HoloNetwork-Debug Aug 14, 2025 Manage Preview HoloNetwork-Lenses Jul 11…" at bounding box center [355, 200] width 531 height 246
click at [53, 156] on div "Devices" at bounding box center [40, 156] width 72 height 17
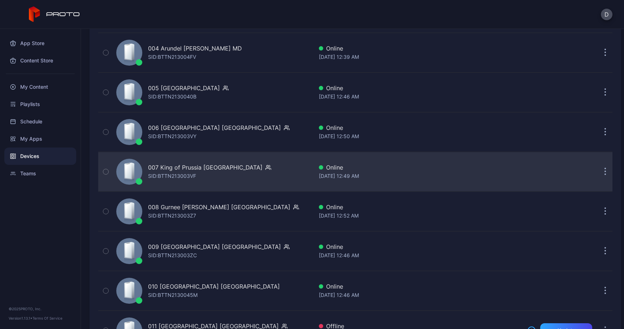
scroll to position [250, 0]
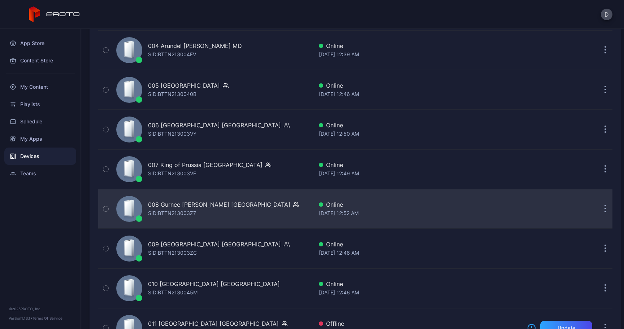
click at [181, 213] on div "SID: BTTN213003Z7" at bounding box center [172, 213] width 48 height 9
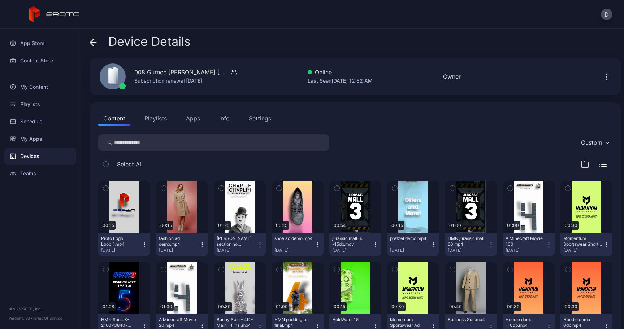
click at [217, 120] on button "Info" at bounding box center [224, 118] width 21 height 14
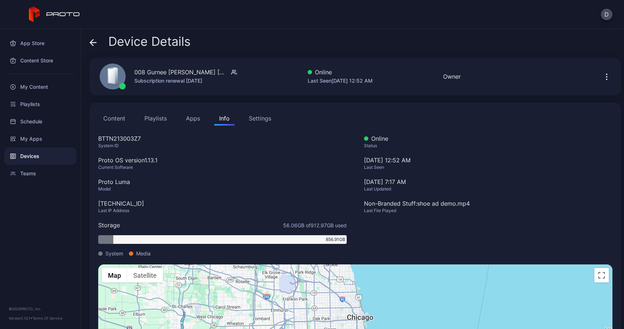
click at [195, 122] on button "Apps" at bounding box center [193, 118] width 24 height 14
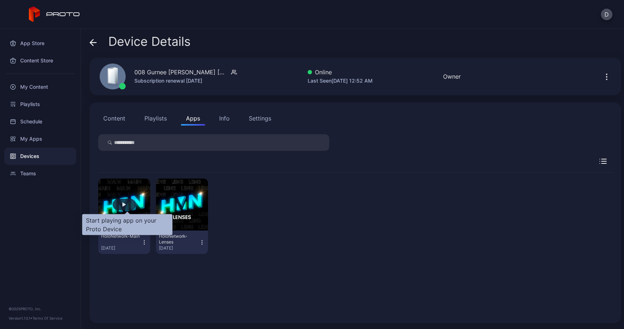
click at [130, 202] on div "button" at bounding box center [124, 205] width 23 height 12
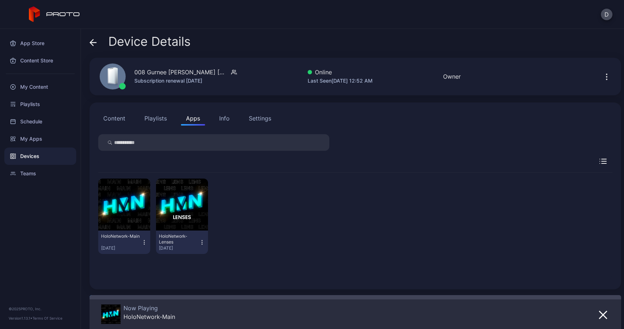
click at [222, 122] on div "Info" at bounding box center [224, 118] width 10 height 9
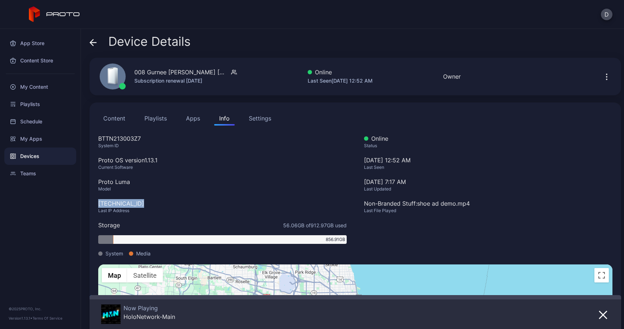
drag, startPoint x: 138, startPoint y: 206, endPoint x: 99, endPoint y: 205, distance: 39.7
click at [99, 205] on div "108.147.92.139" at bounding box center [222, 203] width 248 height 9
copy div "108.147.92.139"
click at [93, 42] on icon at bounding box center [93, 42] width 7 height 7
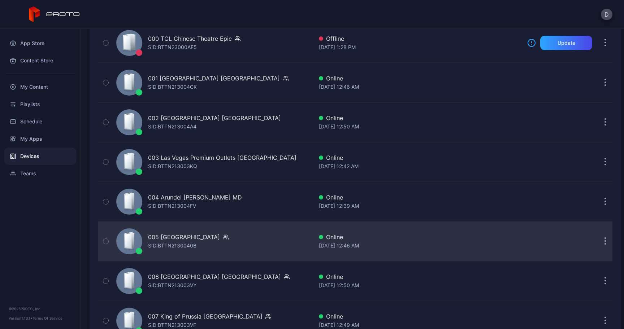
scroll to position [87, 0]
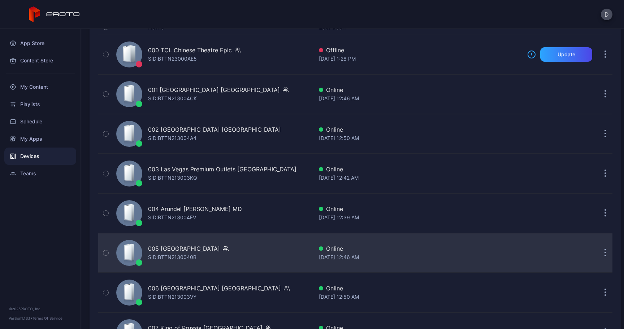
click at [150, 96] on div "SID: BTTN213004CK" at bounding box center [172, 98] width 49 height 9
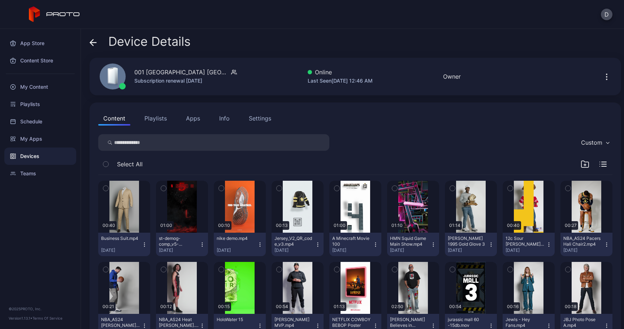
click at [189, 114] on button "Apps" at bounding box center [193, 118] width 24 height 14
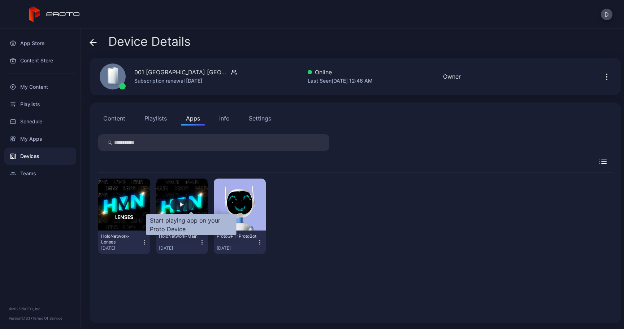
click at [184, 204] on div "button" at bounding box center [182, 204] width 4 height 4
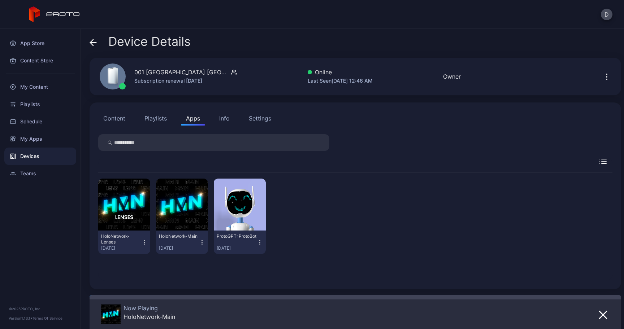
click at [221, 122] on div "Info" at bounding box center [224, 118] width 10 height 9
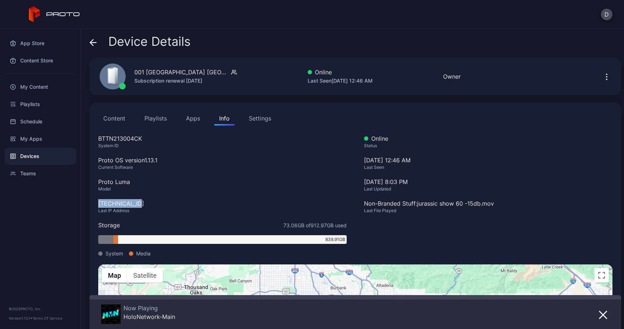
drag, startPoint x: 142, startPoint y: 202, endPoint x: 96, endPoint y: 203, distance: 46.6
click at [96, 203] on div "Content Playlists Apps Info Settings BTTN213004CK System ID Proto OS version 1.…" at bounding box center [355, 253] width 531 height 300
copy div "107.119.53.67"
